Goal: Find specific page/section: Find specific page/section

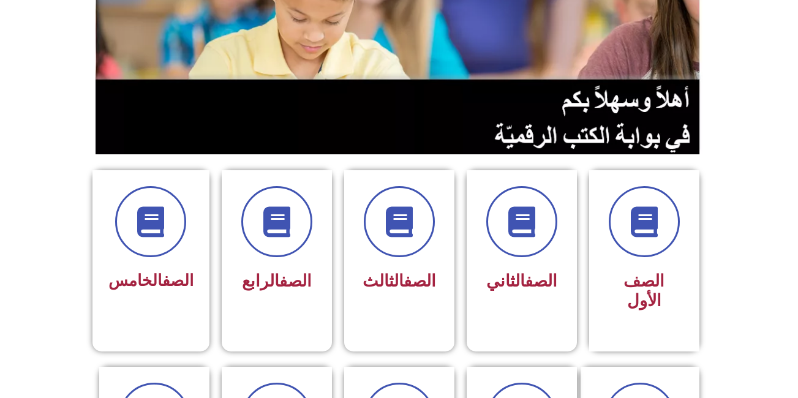
scroll to position [201, 0]
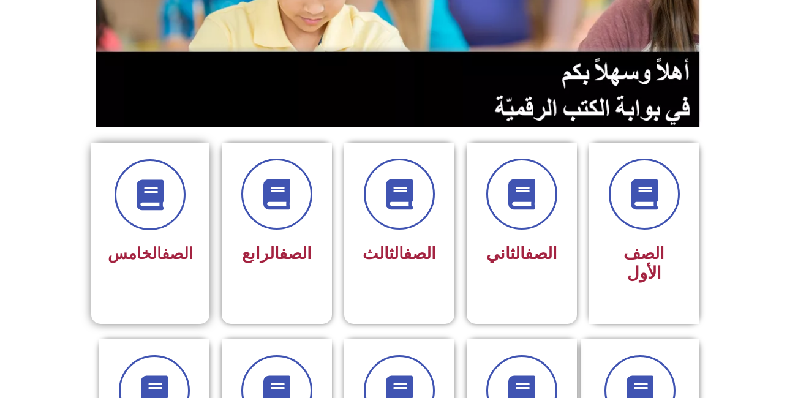
click at [191, 201] on div at bounding box center [150, 194] width 85 height 71
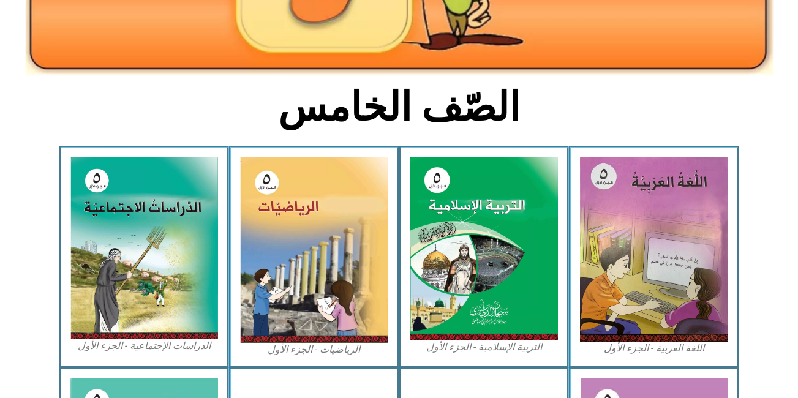
scroll to position [240, 0]
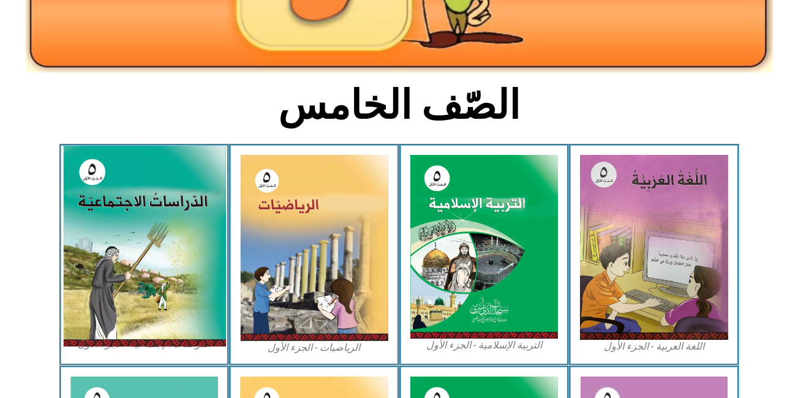
click at [151, 221] on img at bounding box center [143, 246] width 163 height 201
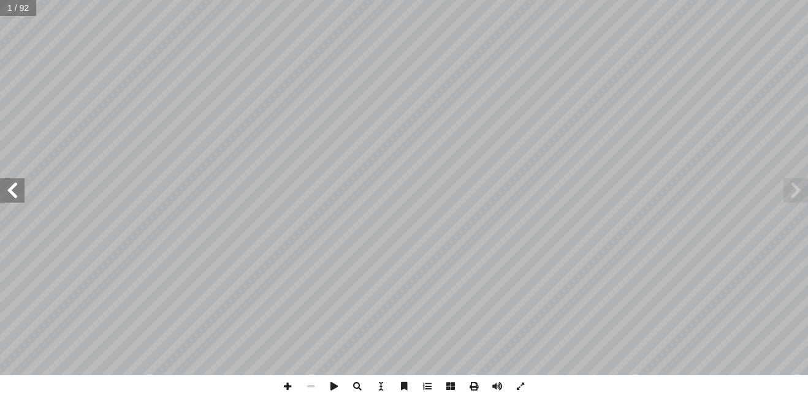
click at [793, 191] on span at bounding box center [795, 190] width 25 height 25
click at [17, 192] on span at bounding box center [12, 190] width 25 height 25
click at [9, 193] on span at bounding box center [12, 190] width 25 height 25
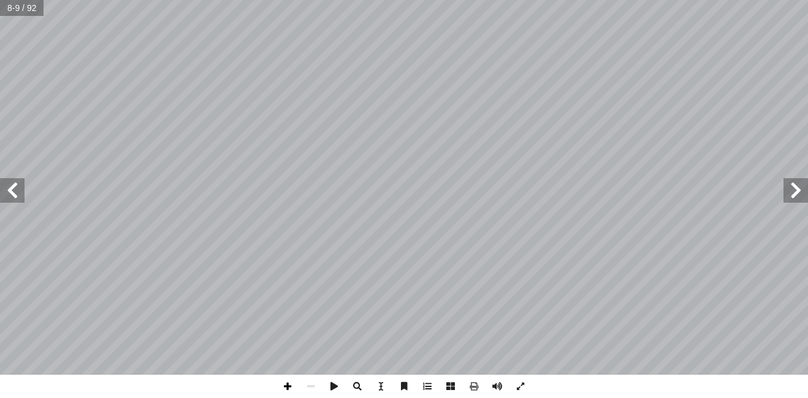
click at [281, 384] on span at bounding box center [287, 386] width 23 height 23
